Goal: Information Seeking & Learning: Learn about a topic

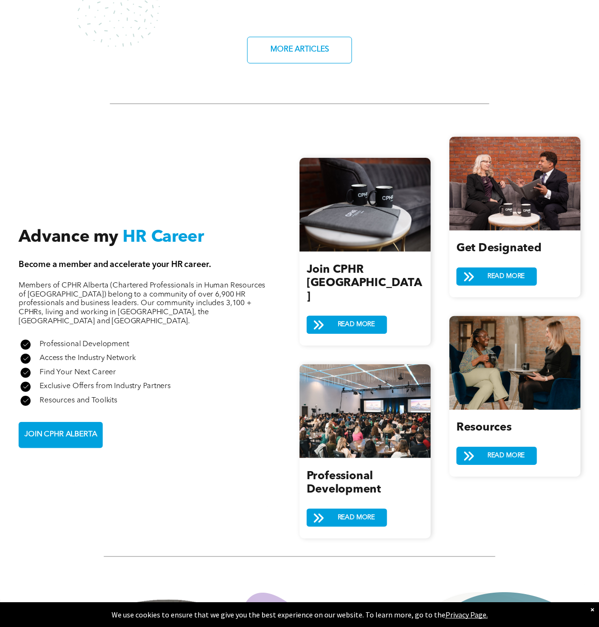
scroll to position [859, 0]
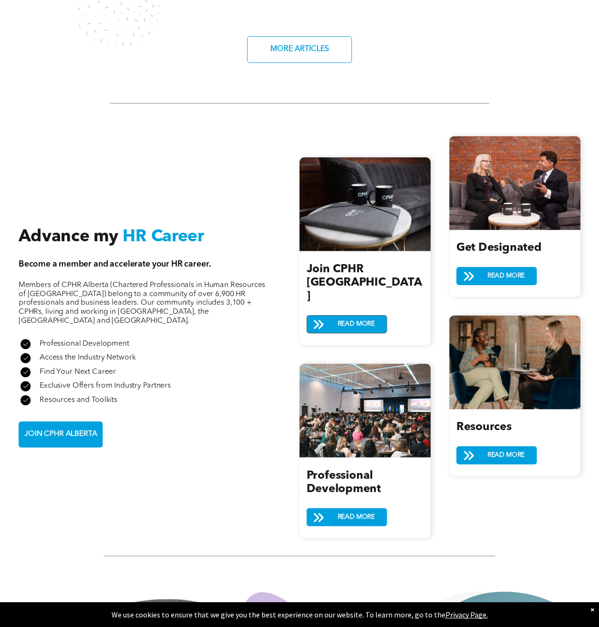
click at [345, 315] on span "READ MORE" at bounding box center [356, 323] width 44 height 17
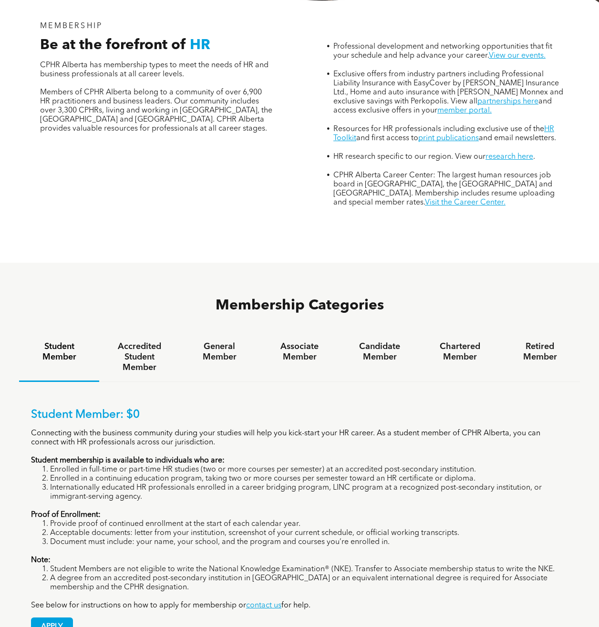
scroll to position [382, 0]
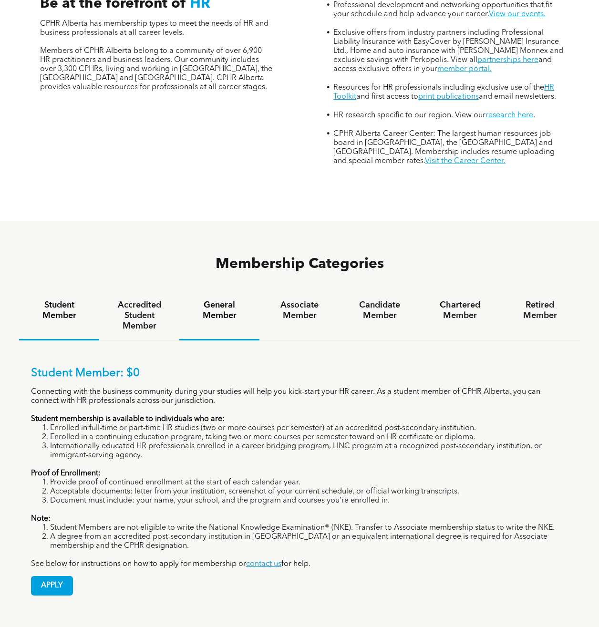
click at [227, 300] on h4 "General Member" at bounding box center [219, 310] width 63 height 21
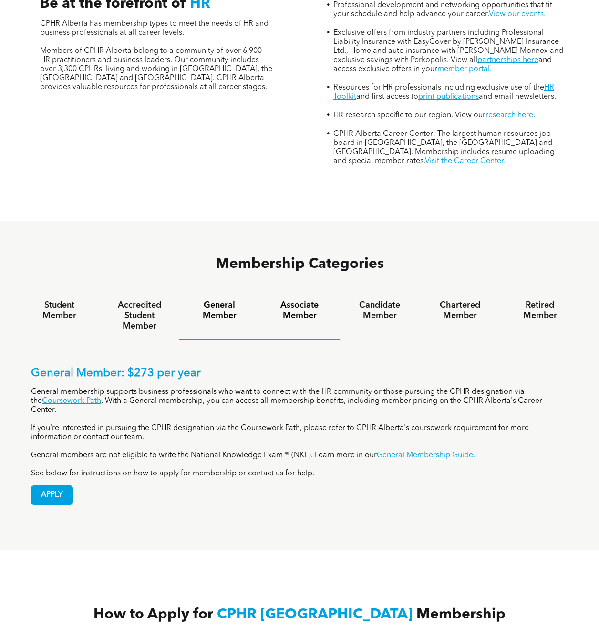
click at [298, 300] on h4 "Associate Member" at bounding box center [299, 310] width 63 height 21
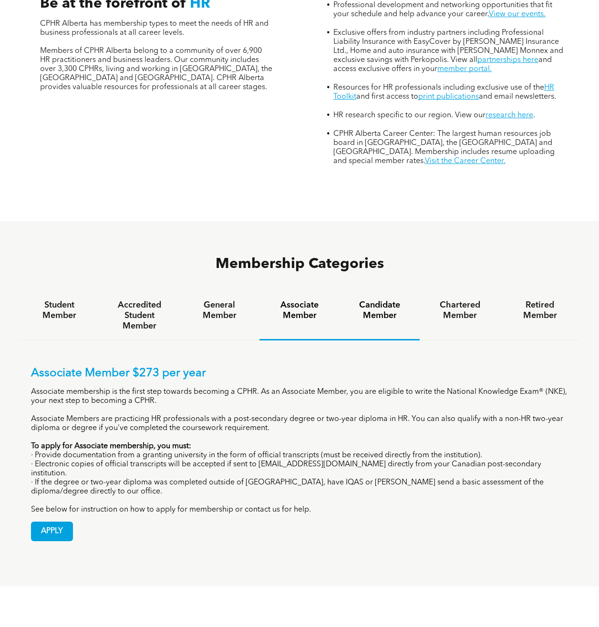
click at [376, 292] on div "Candidate Member" at bounding box center [380, 316] width 80 height 49
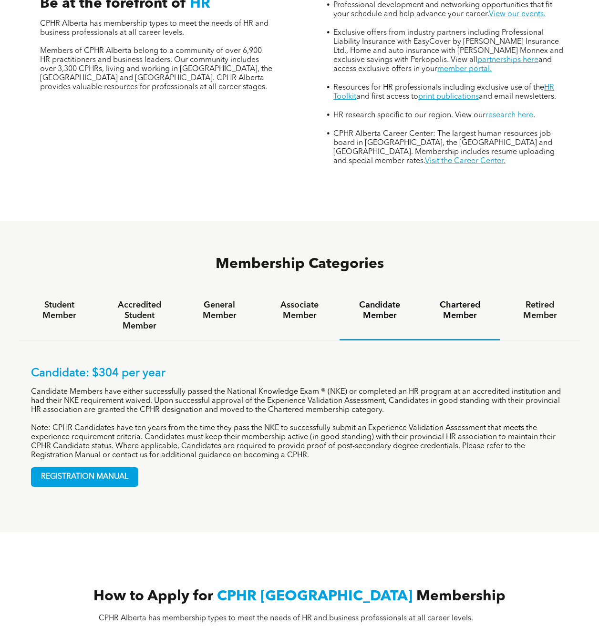
click at [474, 300] on h4 "Chartered Member" at bounding box center [459, 310] width 63 height 21
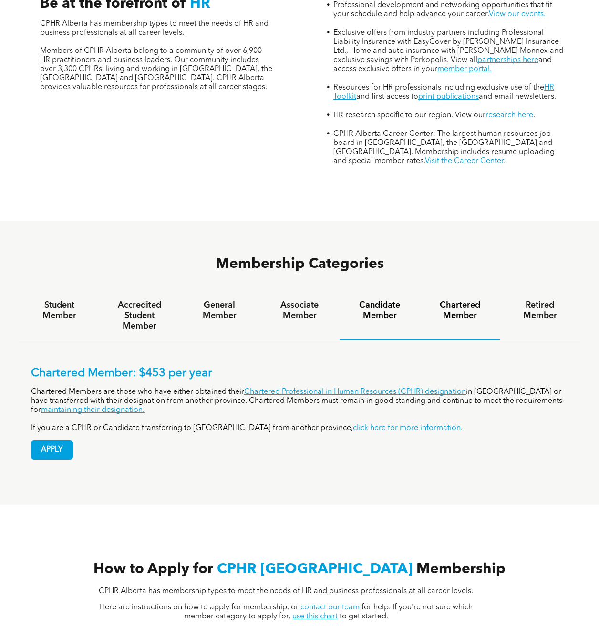
click at [387, 300] on h4 "Candidate Member" at bounding box center [379, 310] width 63 height 21
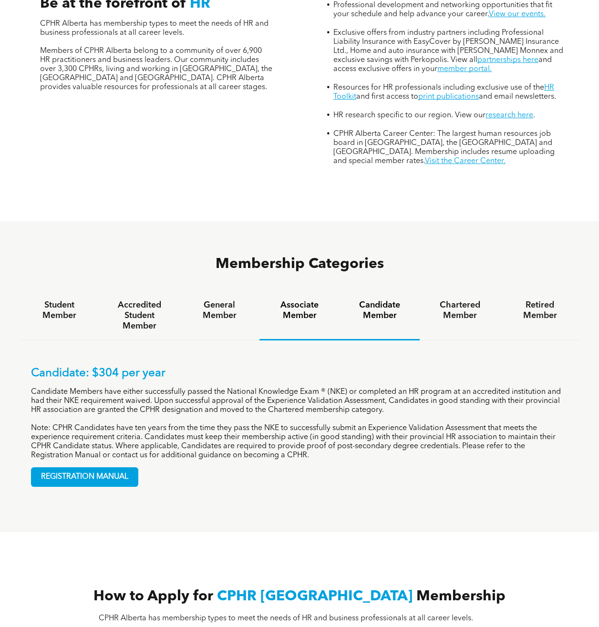
click at [302, 300] on h4 "Associate Member" at bounding box center [299, 310] width 63 height 21
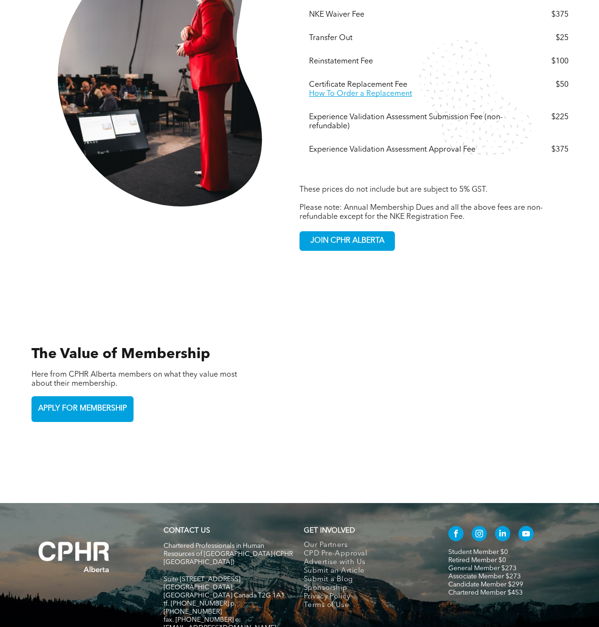
scroll to position [1758, 0]
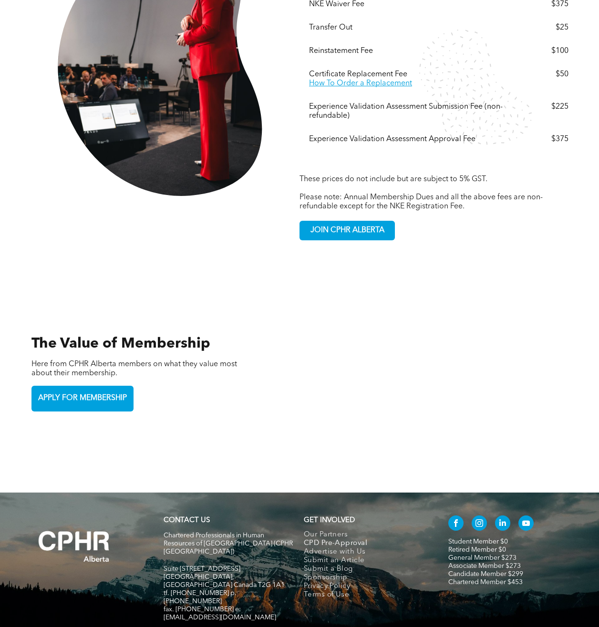
click at [350, 540] on span "CPD Pre-Approval" at bounding box center [335, 544] width 63 height 9
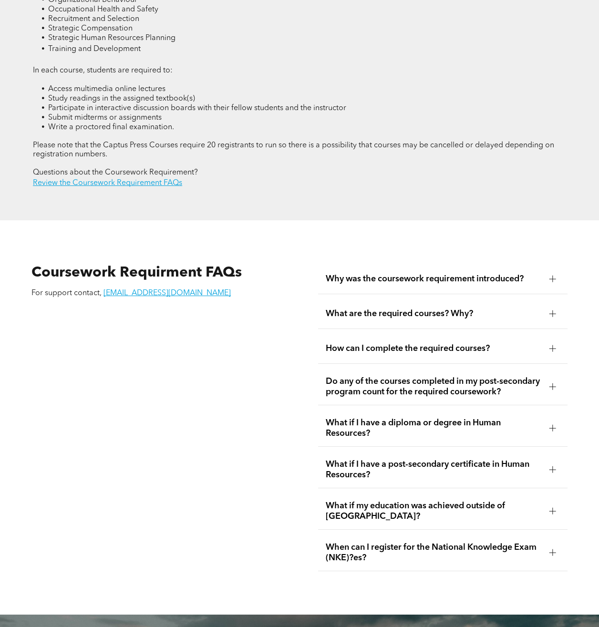
scroll to position [1384, 0]
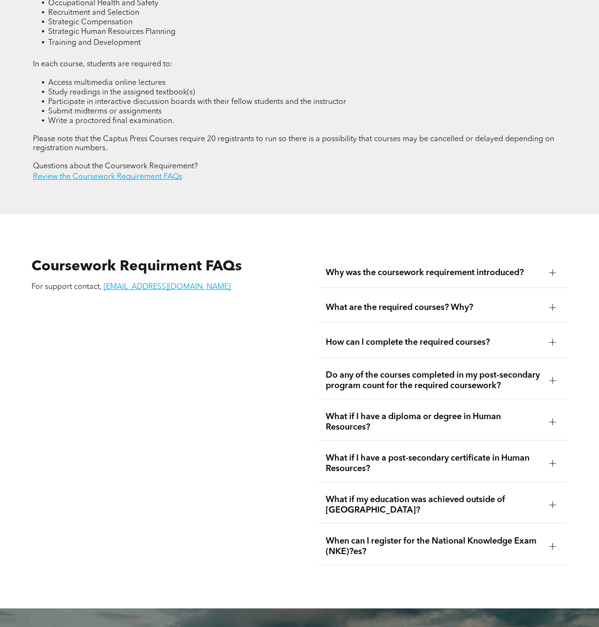
click at [441, 390] on span "Do any of the courses completed in my post-secondary program count for the requ…" at bounding box center [434, 380] width 216 height 21
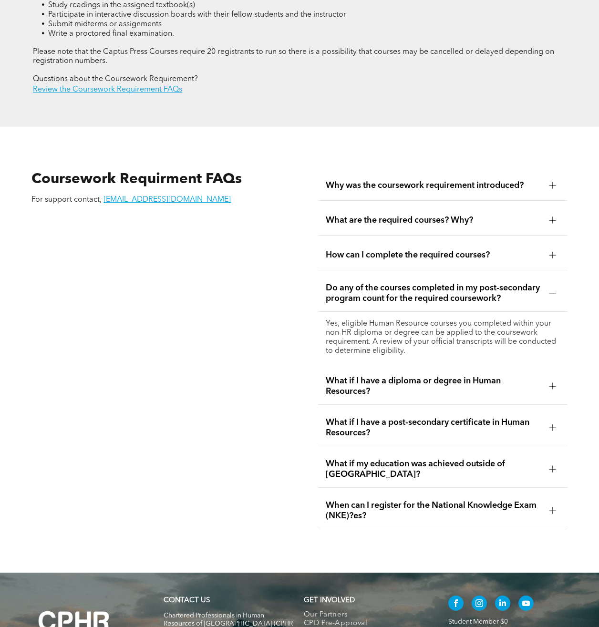
scroll to position [1479, 0]
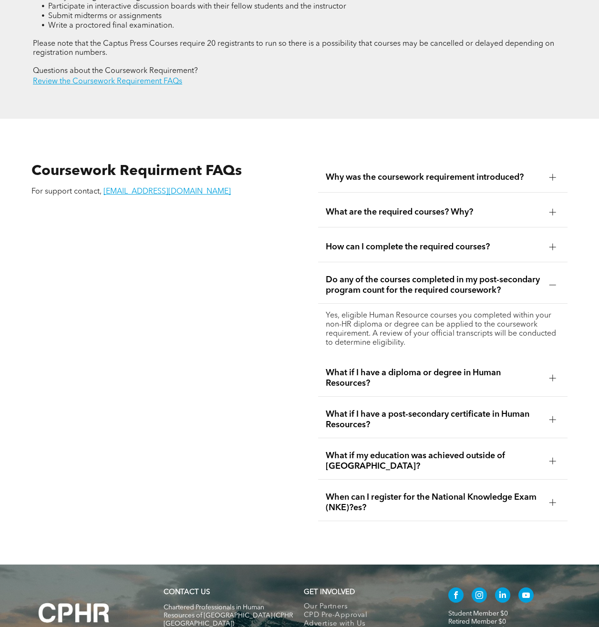
click at [423, 389] on span "What if I have a diploma or degree in Human Resources?" at bounding box center [434, 378] width 216 height 21
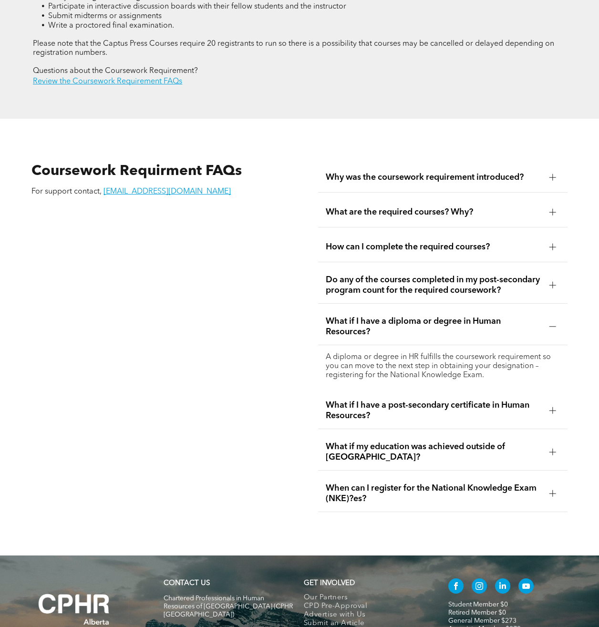
click at [367, 459] on span "What if my education was achieved outside of Canada?" at bounding box center [434, 452] width 216 height 21
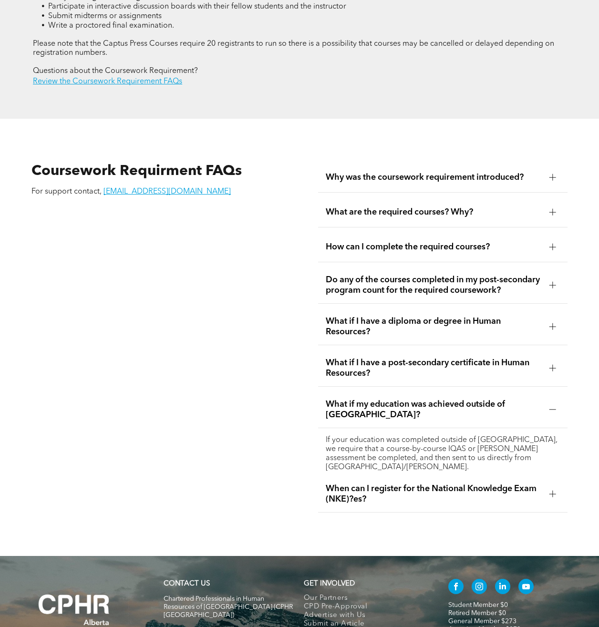
click at [393, 493] on span "When can I register for the National Knowledge Exam (NKE)?es?" at bounding box center [434, 494] width 216 height 21
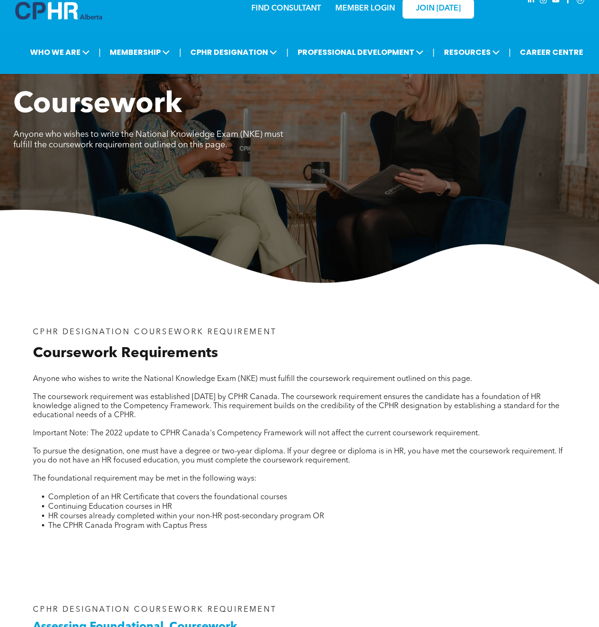
scroll to position [0, 0]
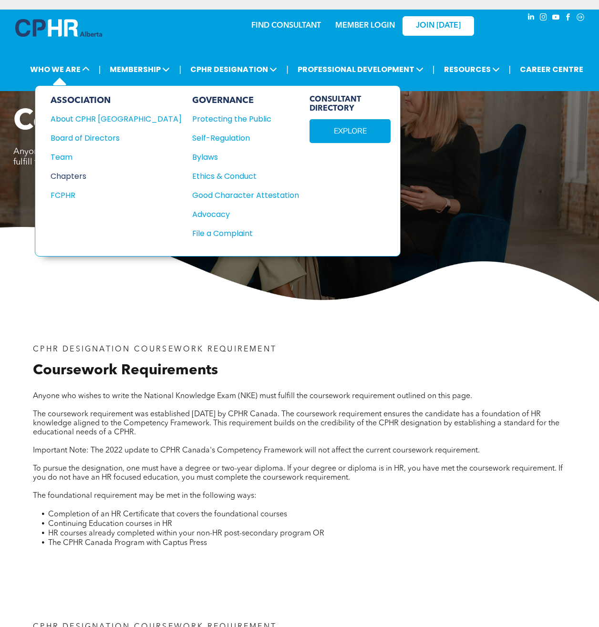
click at [89, 174] on div "Chapters" at bounding box center [110, 176] width 118 height 12
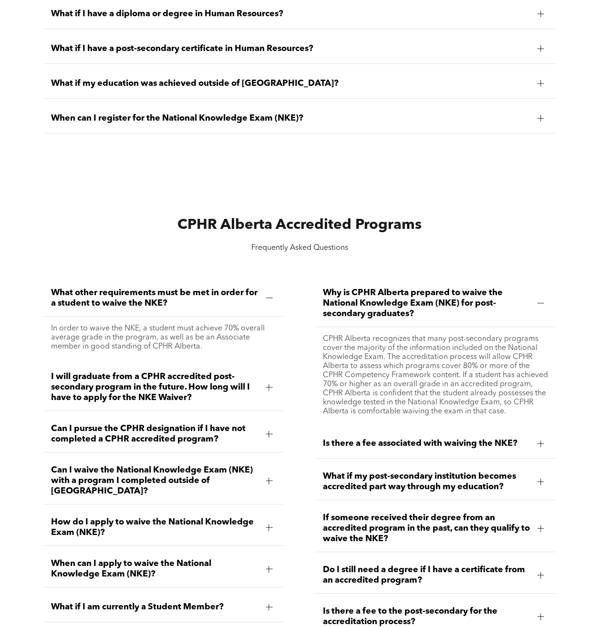
scroll to position [954, 0]
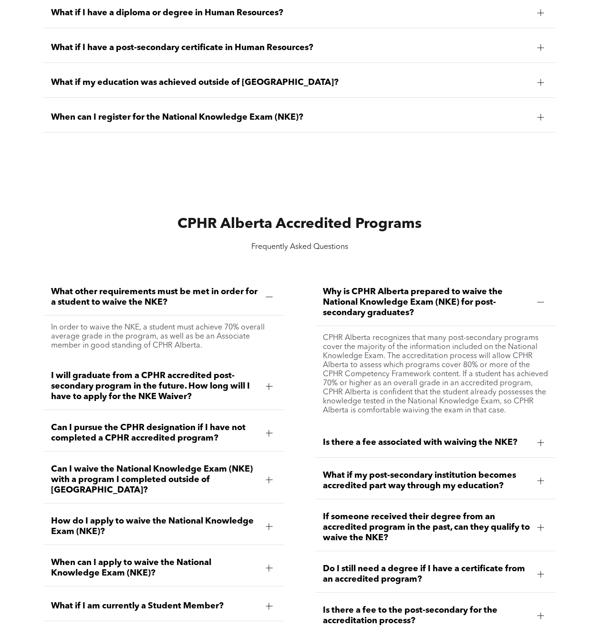
click at [132, 468] on span "Can I waive the National Knowledge Exam (NKE) with a program I completed outsid…" at bounding box center [154, 479] width 207 height 31
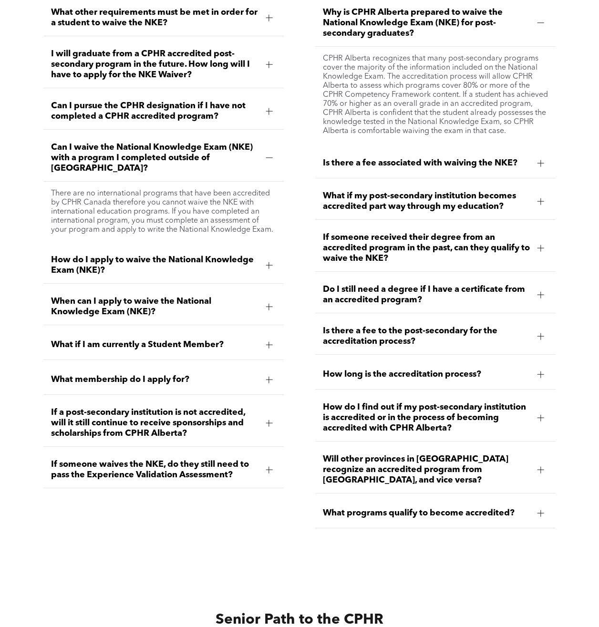
scroll to position [1241, 0]
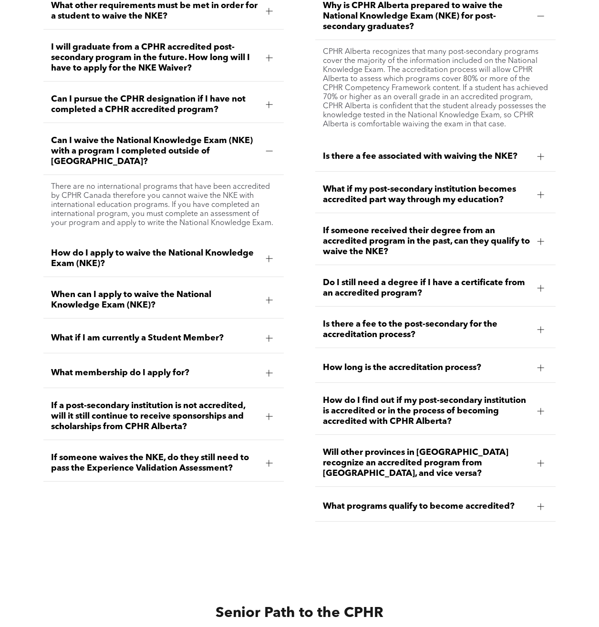
click at [156, 454] on span "If someone waives the NKE, do they still need to pass the Experience Validation…" at bounding box center [154, 463] width 207 height 21
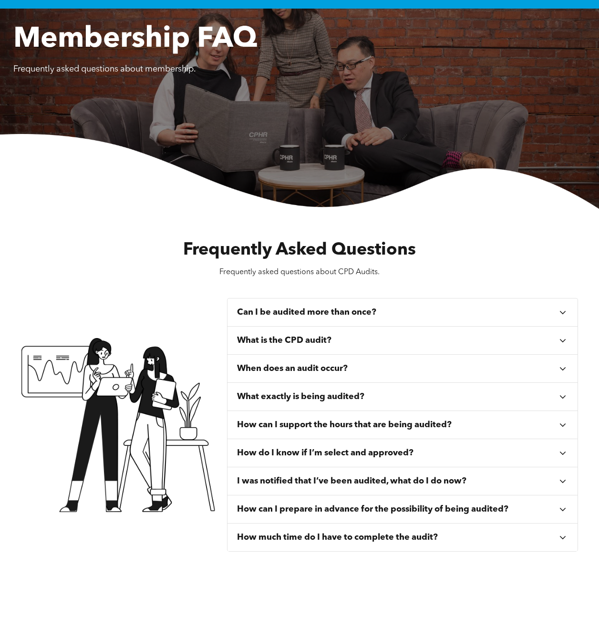
scroll to position [0, 0]
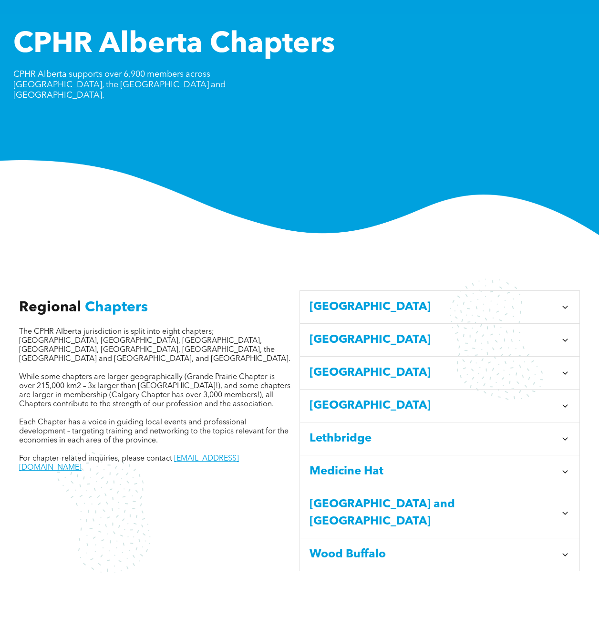
scroll to position [95, 0]
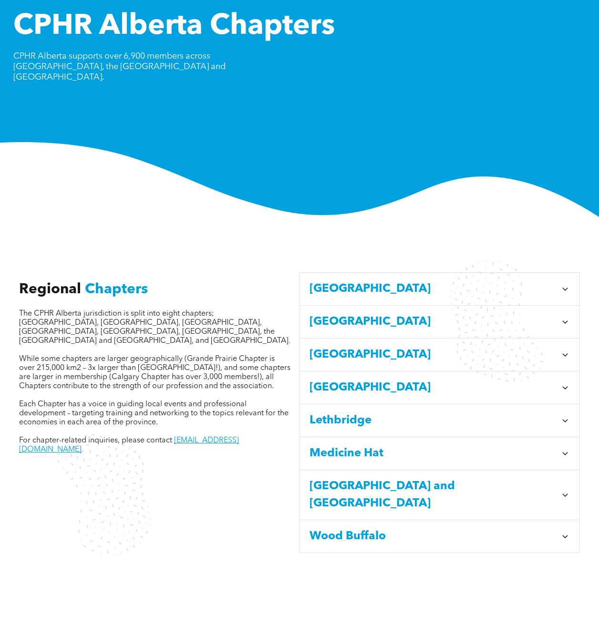
click at [358, 281] on span "[GEOGRAPHIC_DATA]" at bounding box center [433, 289] width 247 height 17
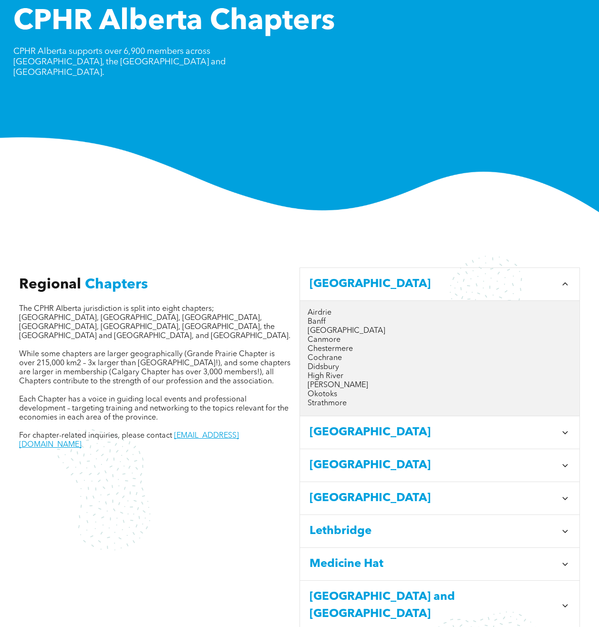
scroll to position [0, 0]
